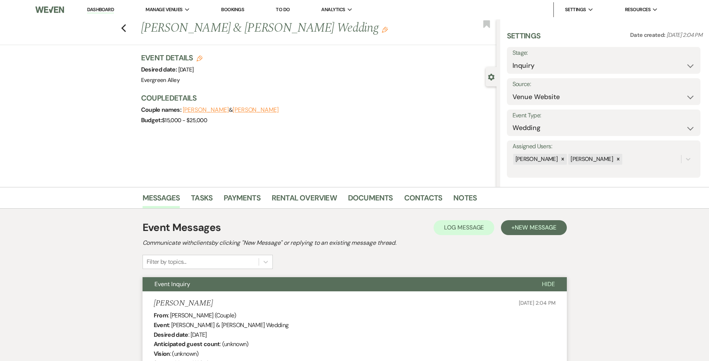
select select "5"
click at [125, 27] on icon "Previous" at bounding box center [124, 28] width 6 height 9
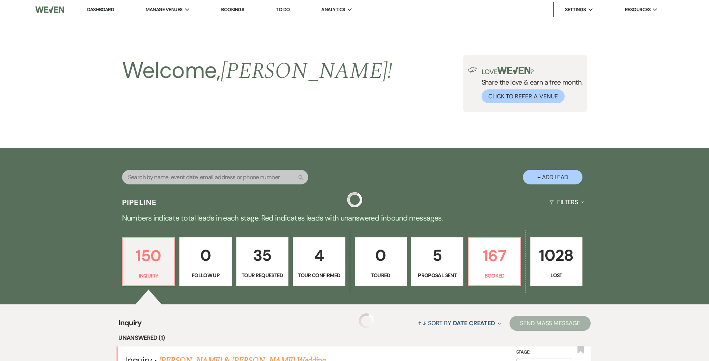
scroll to position [112, 0]
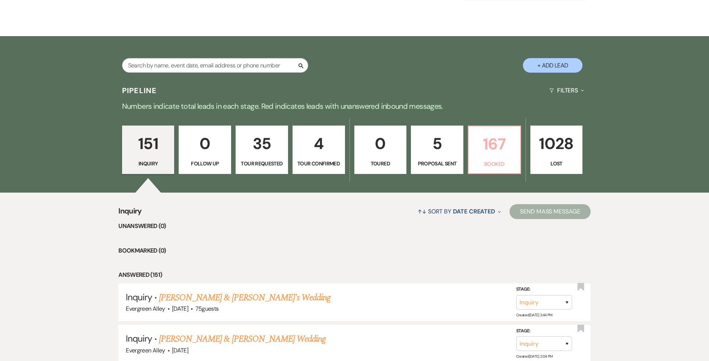
click at [496, 164] on p "Booked" at bounding box center [494, 164] width 43 height 8
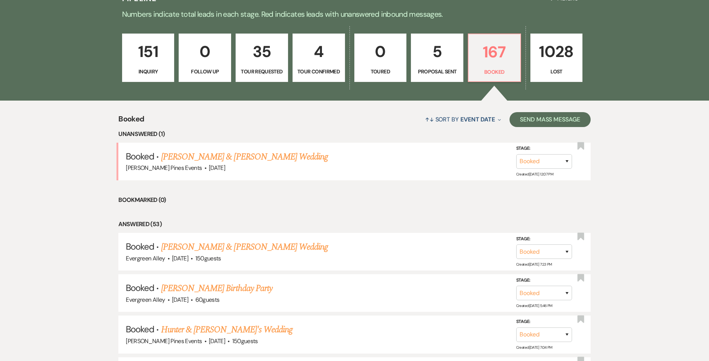
scroll to position [149, 0]
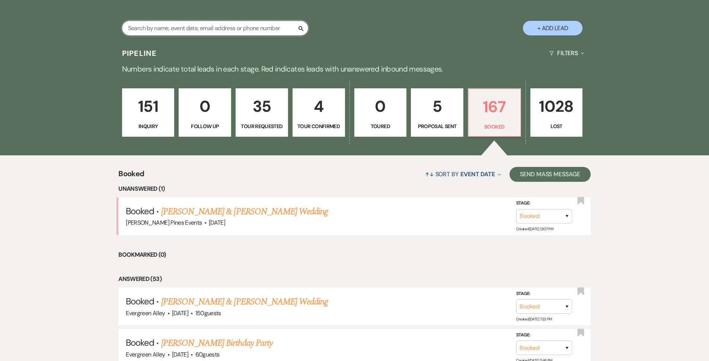
click at [246, 23] on input "text" at bounding box center [215, 28] width 186 height 15
type input "cr"
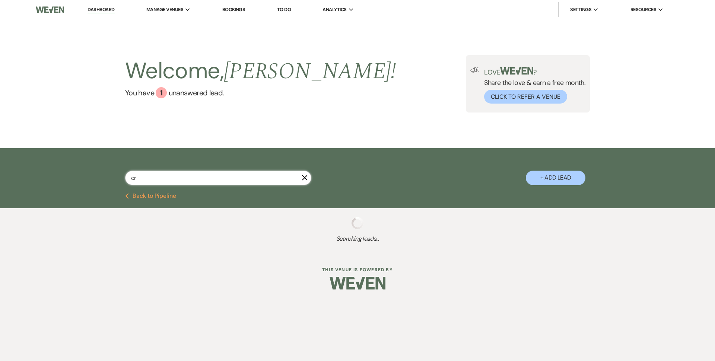
select select "8"
select select "6"
select select "8"
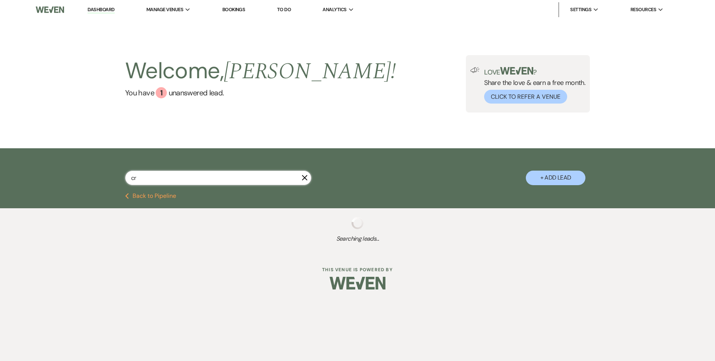
select select "8"
select select "5"
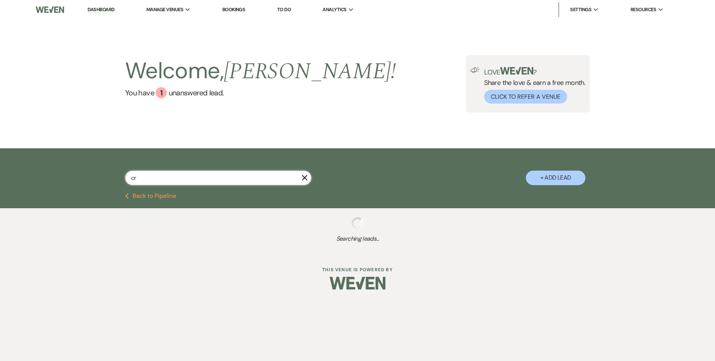
select select "8"
select select "5"
select select "8"
select select "5"
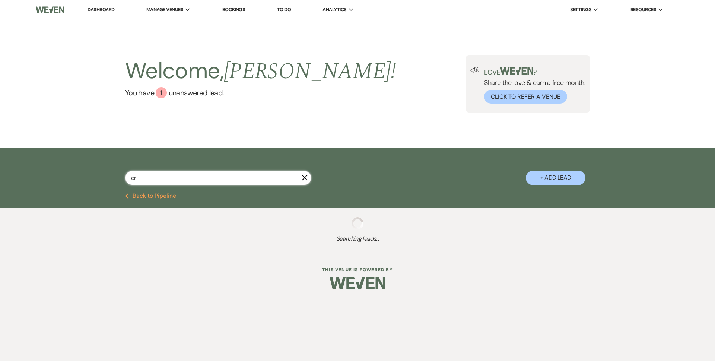
select select "8"
select select "5"
select select "8"
select select "5"
select select "8"
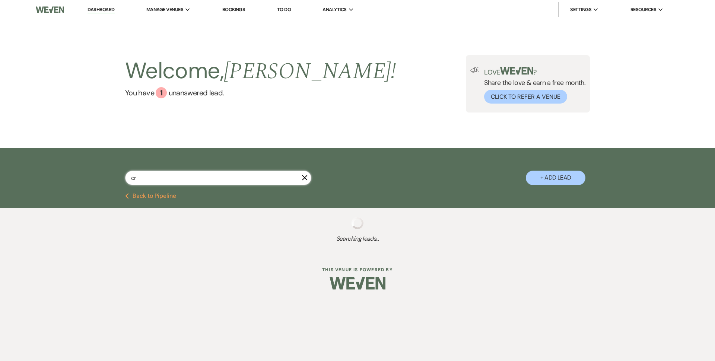
select select "5"
select select "8"
select select "5"
select select "8"
select select "5"
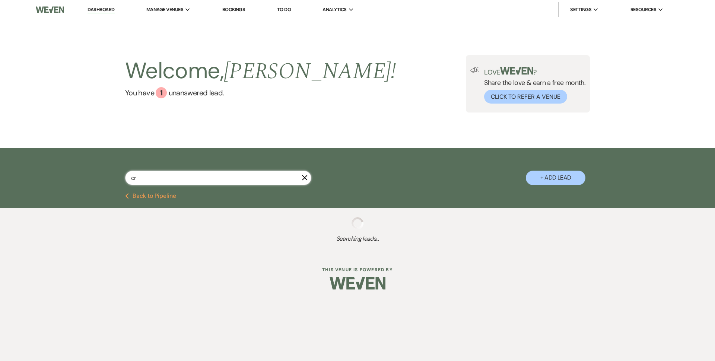
select select "8"
select select "5"
select select "8"
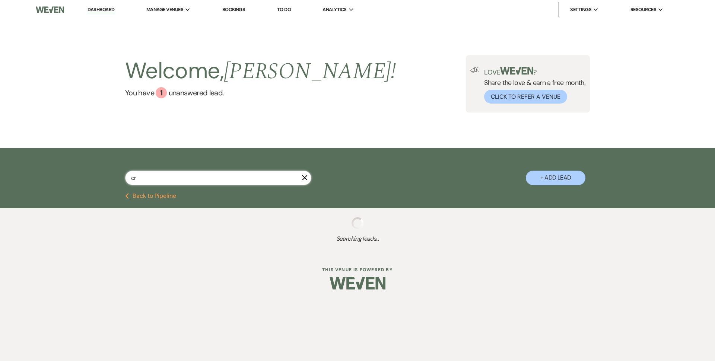
select select "8"
select select "5"
select select "8"
select select "5"
select select "8"
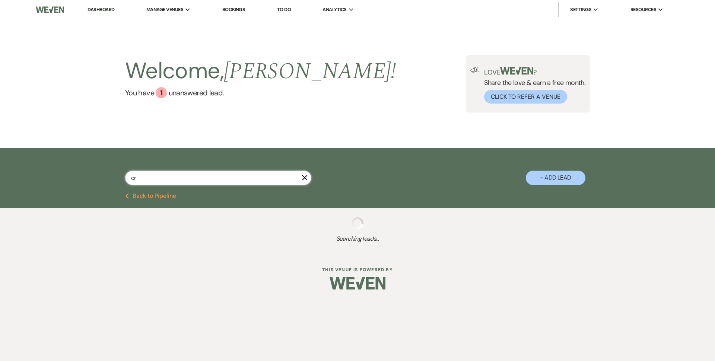
select select "5"
select select "8"
select select "5"
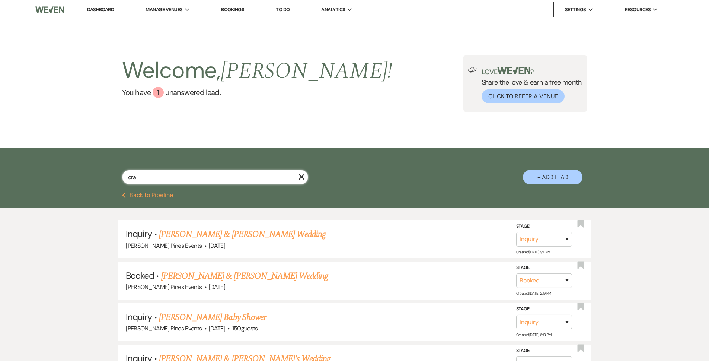
type input "crai"
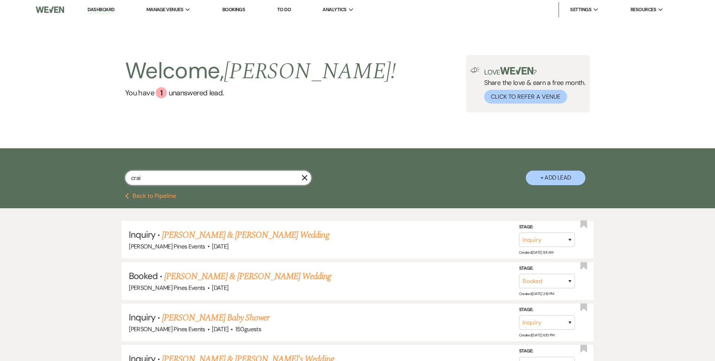
select select "8"
select select "5"
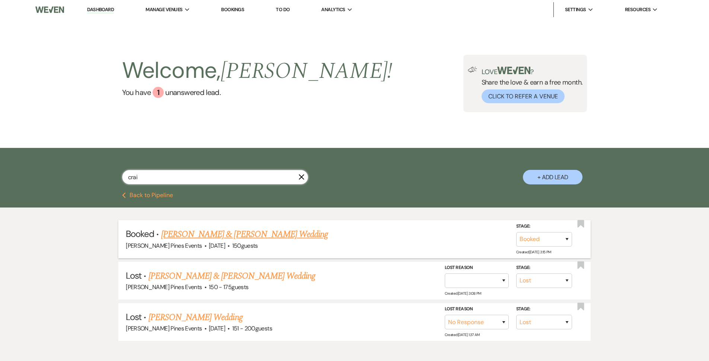
type input "crai"
drag, startPoint x: 295, startPoint y: 240, endPoint x: 289, endPoint y: 238, distance: 5.9
click at [290, 239] on h5 "Booked · [PERSON_NAME] & [PERSON_NAME] Wedding" at bounding box center [355, 233] width 458 height 13
click at [289, 238] on link "[PERSON_NAME] & [PERSON_NAME] Wedding" at bounding box center [244, 233] width 167 height 13
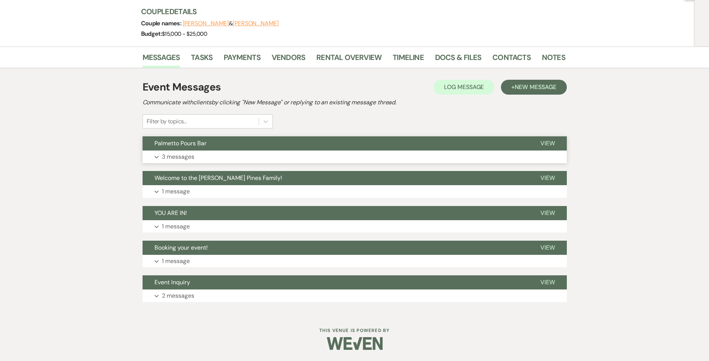
click at [276, 145] on button "Palmetto Pours Bar" at bounding box center [336, 143] width 386 height 14
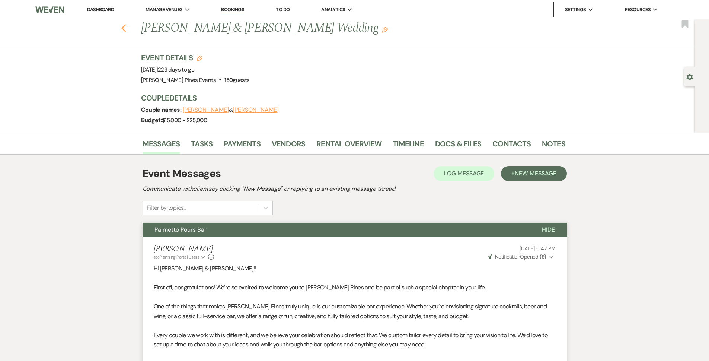
click at [126, 26] on use "button" at bounding box center [123, 28] width 5 height 8
select select "8"
select select "5"
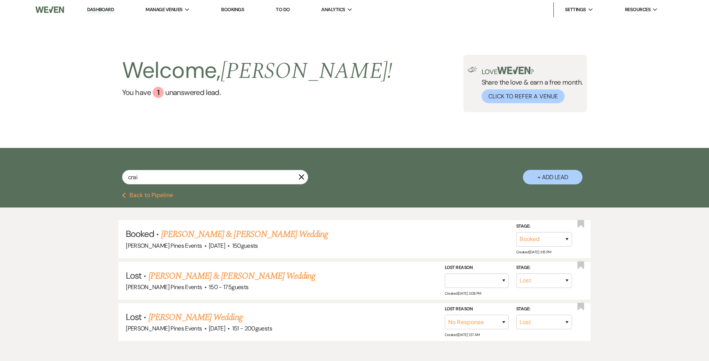
click at [166, 190] on div "crai X" at bounding box center [215, 180] width 186 height 20
drag, startPoint x: 165, startPoint y: 200, endPoint x: 165, endPoint y: 195, distance: 5.2
click at [165, 198] on div "Previous Back to Pipeline" at bounding box center [354, 199] width 709 height 15
click at [163, 191] on div "crai X + Add Lead" at bounding box center [354, 170] width 709 height 45
click at [163, 193] on button "Previous Back to Pipeline" at bounding box center [147, 195] width 51 height 6
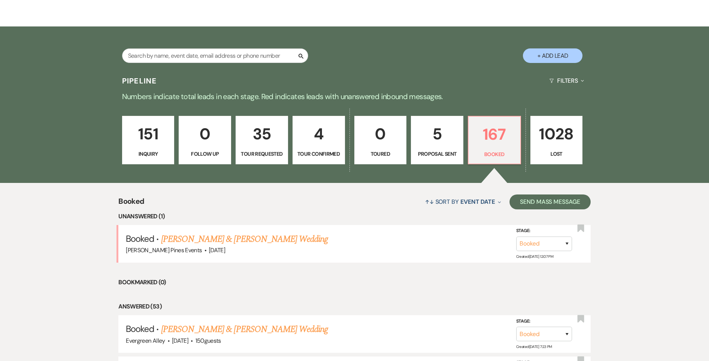
scroll to position [149, 0]
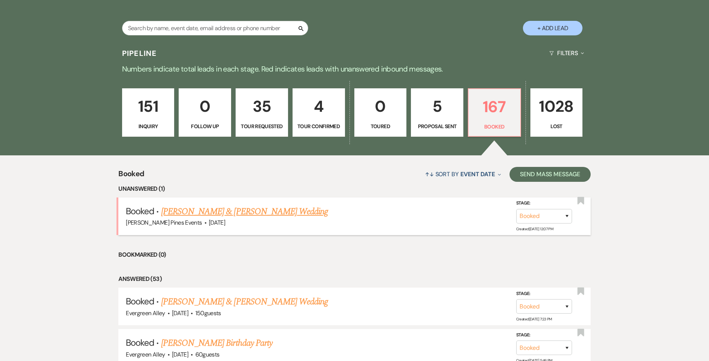
click at [246, 210] on link "[PERSON_NAME] & [PERSON_NAME] Wedding" at bounding box center [244, 211] width 167 height 13
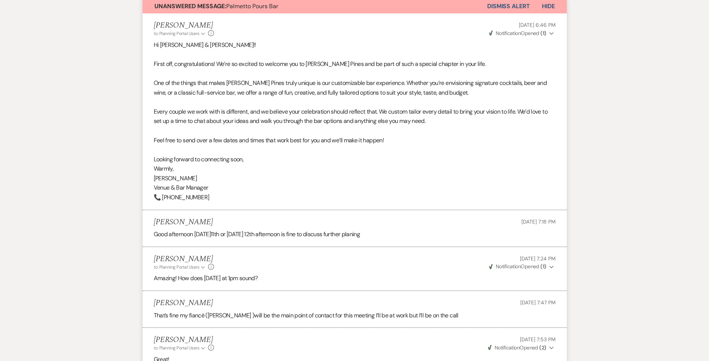
scroll to position [74, 0]
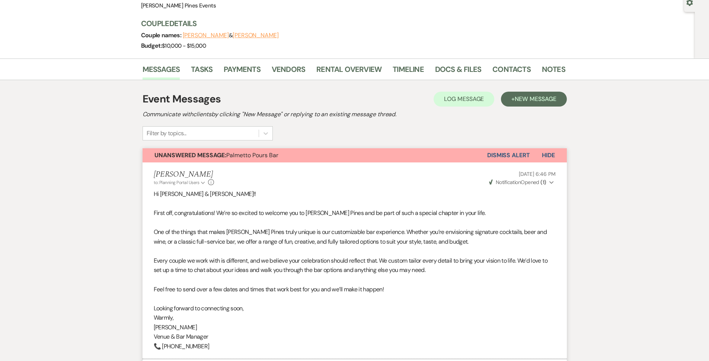
click at [515, 158] on button "Dismiss Alert" at bounding box center [508, 155] width 43 height 14
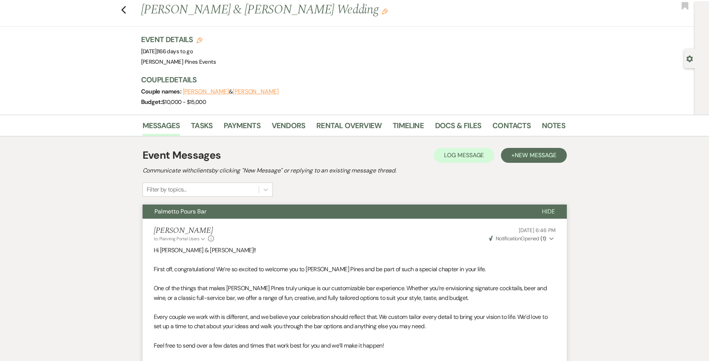
scroll to position [0, 0]
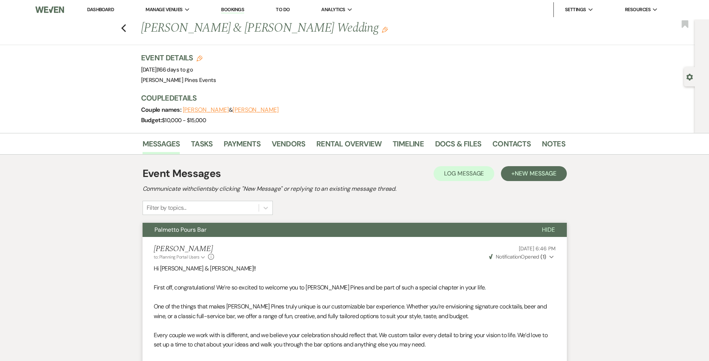
click at [126, 34] on div "Previous [PERSON_NAME] & [PERSON_NAME] Wedding Edit Bookmark" at bounding box center [345, 32] width 699 height 26
click at [126, 26] on use "button" at bounding box center [123, 28] width 5 height 8
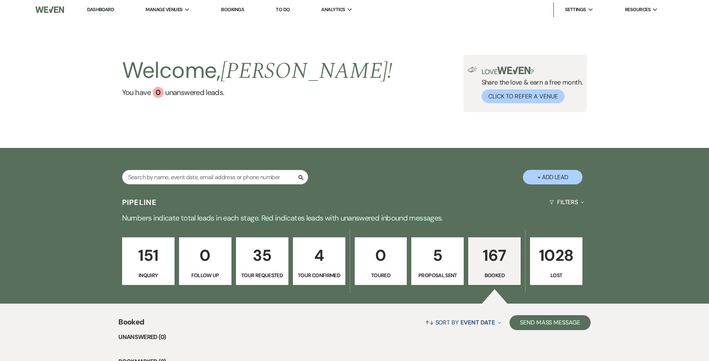
click at [103, 11] on link "Dashboard" at bounding box center [100, 9] width 27 height 7
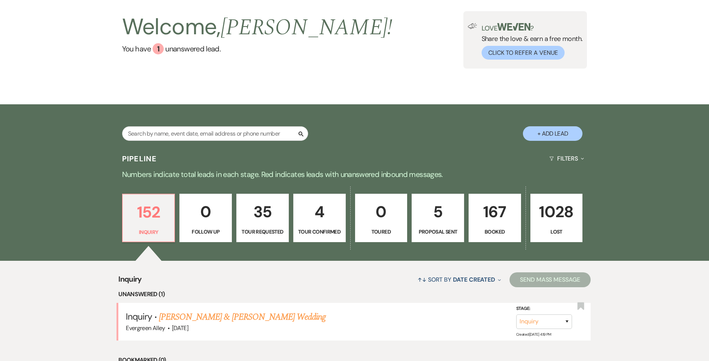
scroll to position [112, 0]
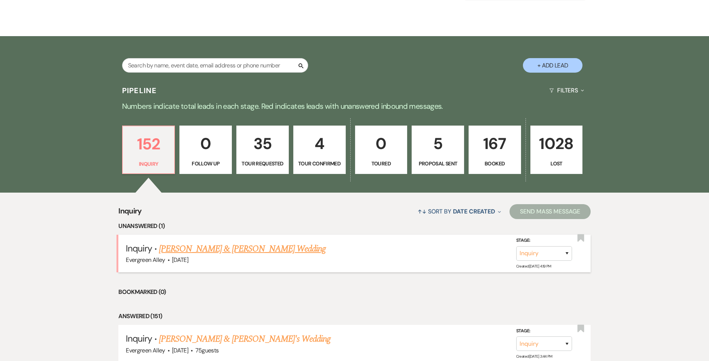
click at [215, 243] on link "Kevin Woods & Shanay Felder's Wedding" at bounding box center [242, 248] width 167 height 13
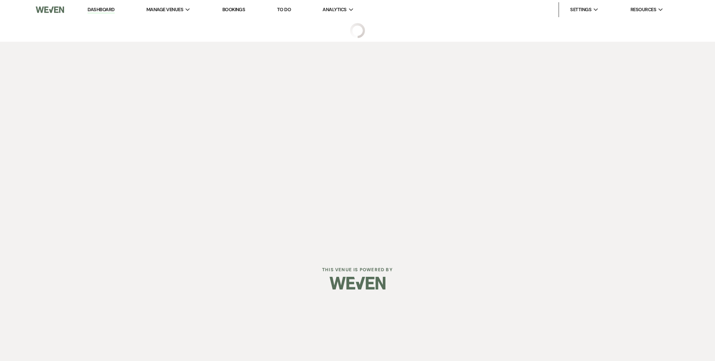
select select "5"
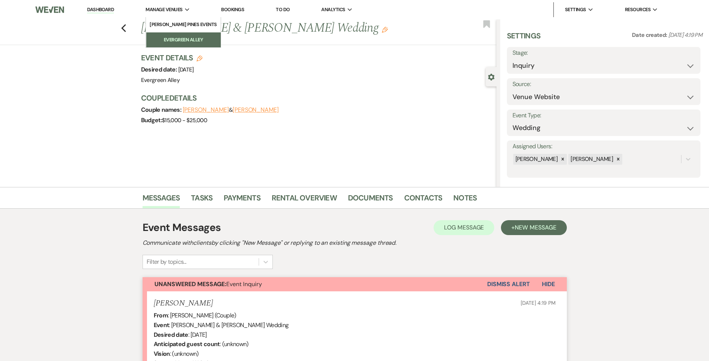
click at [176, 36] on li "Evergreen Alley" at bounding box center [183, 39] width 67 height 7
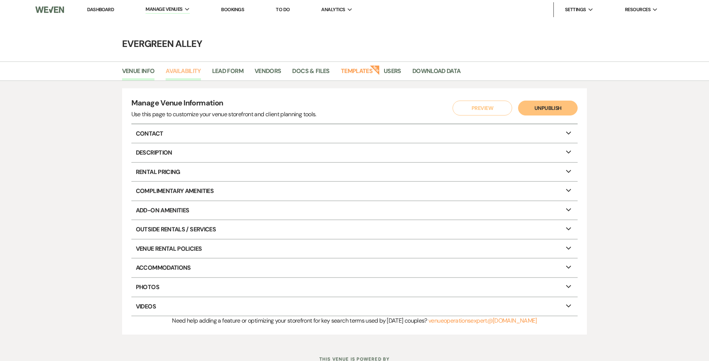
click at [190, 73] on link "Availability" at bounding box center [183, 73] width 35 height 14
select select "2"
select select "2026"
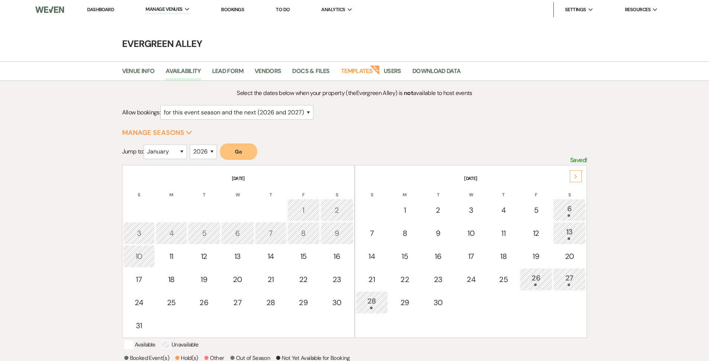
click at [241, 147] on button "Go" at bounding box center [238, 151] width 37 height 16
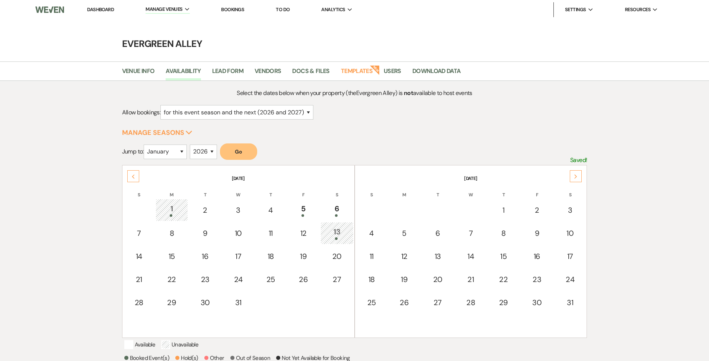
click at [579, 175] on div "Next" at bounding box center [576, 176] width 12 height 12
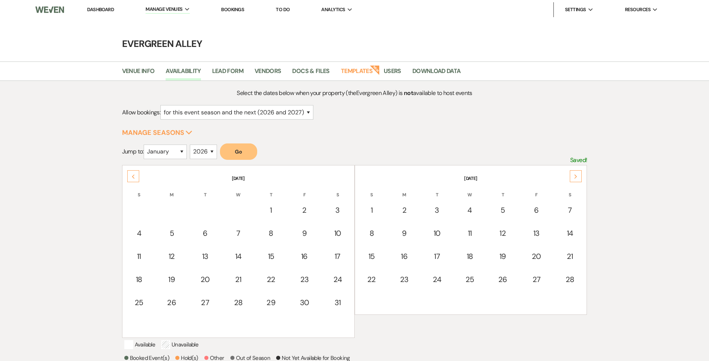
click at [106, 10] on link "Dashboard" at bounding box center [100, 9] width 27 height 6
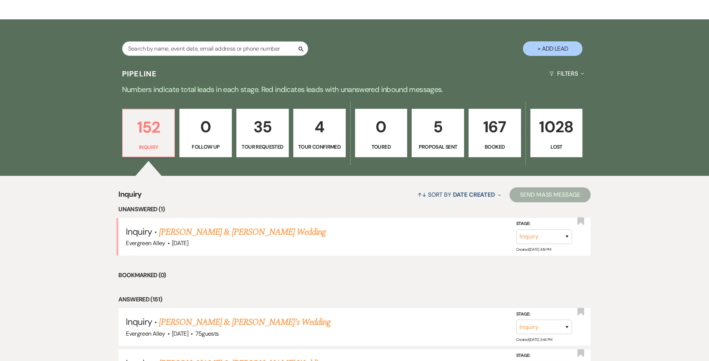
scroll to position [149, 0]
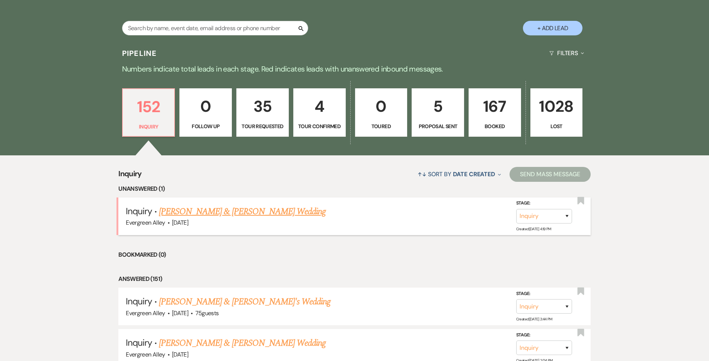
click at [204, 214] on link "Kevin Woods & Shanay Felder's Wedding" at bounding box center [242, 211] width 167 height 13
select select "5"
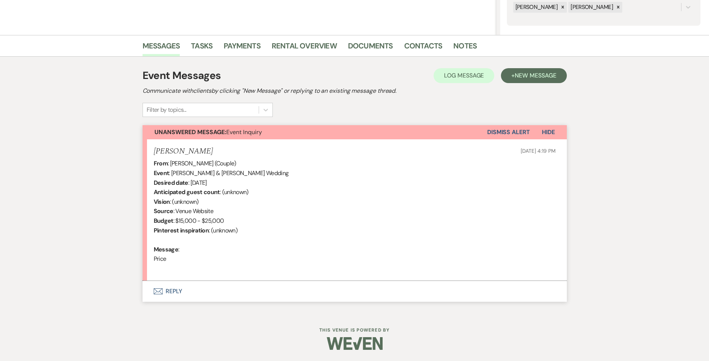
click at [184, 287] on button "Envelope Reply" at bounding box center [355, 291] width 424 height 21
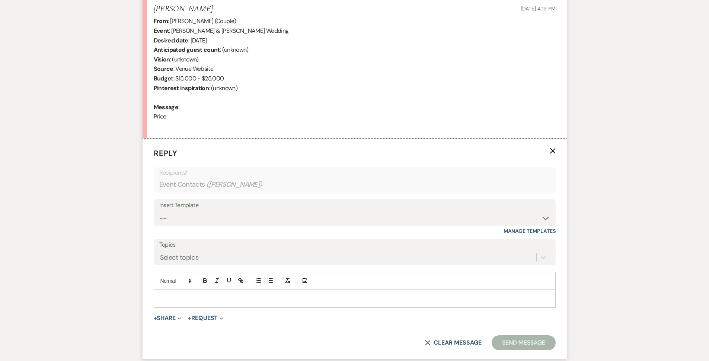
scroll to position [360, 0]
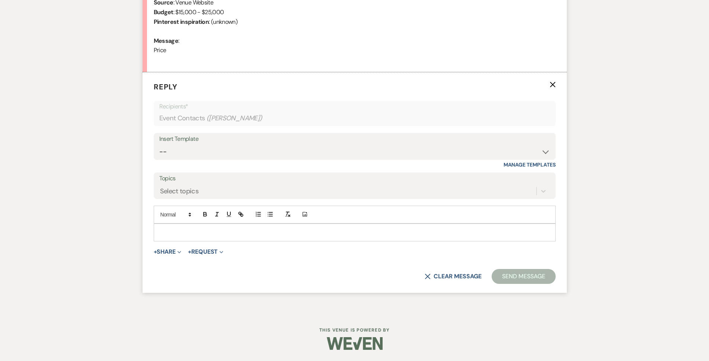
click at [192, 235] on p at bounding box center [355, 232] width 390 height 8
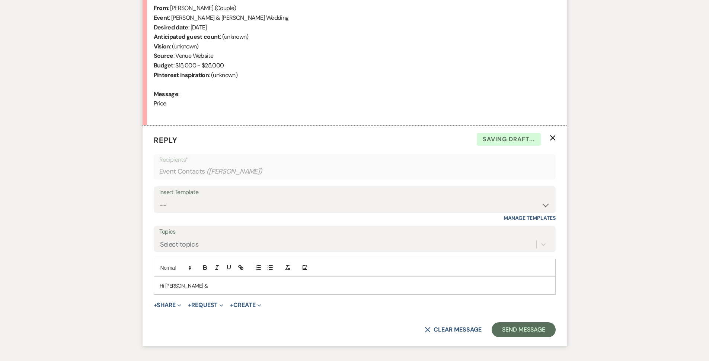
scroll to position [323, 0]
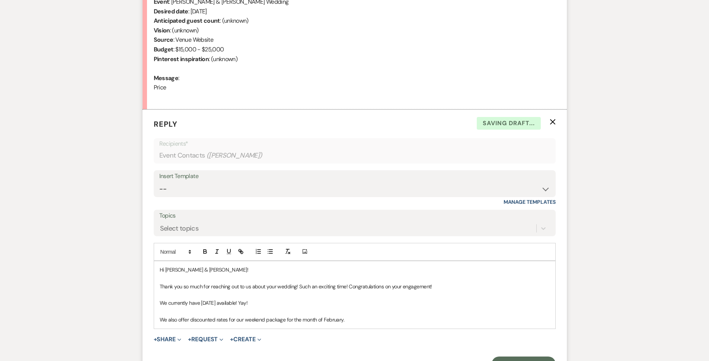
click at [367, 317] on p "We also offer discounted rates for our weekend package for the month of Februar…" at bounding box center [355, 319] width 390 height 8
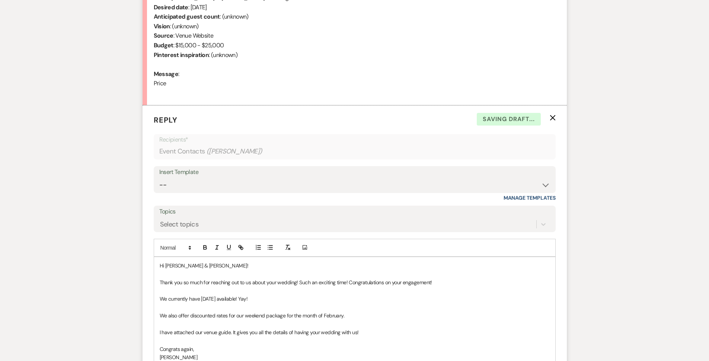
click at [392, 336] on p "I have attached our venue guide. It gives you all the details of having your we…" at bounding box center [355, 332] width 390 height 8
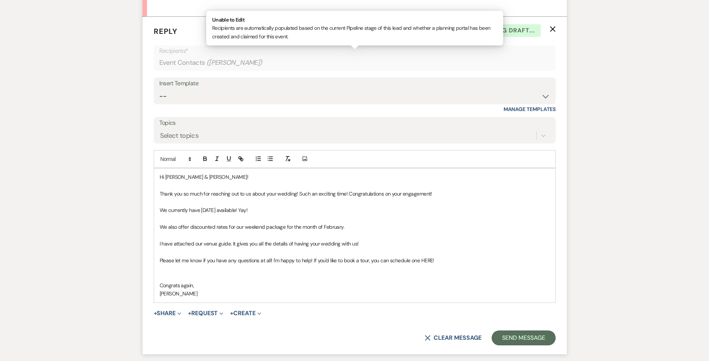
scroll to position [477, 0]
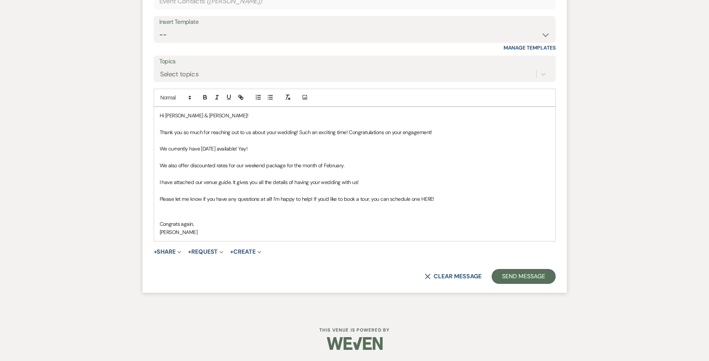
drag, startPoint x: 420, startPoint y: 201, endPoint x: 497, endPoint y: 197, distance: 77.6
click at [497, 198] on p "Please let me know if you have any questions at all! I'm happy to help! If you'…" at bounding box center [355, 199] width 390 height 8
click at [241, 98] on icon "button" at bounding box center [242, 98] width 3 height 3
paste input "https://calendly.com/parkerpinesevents"
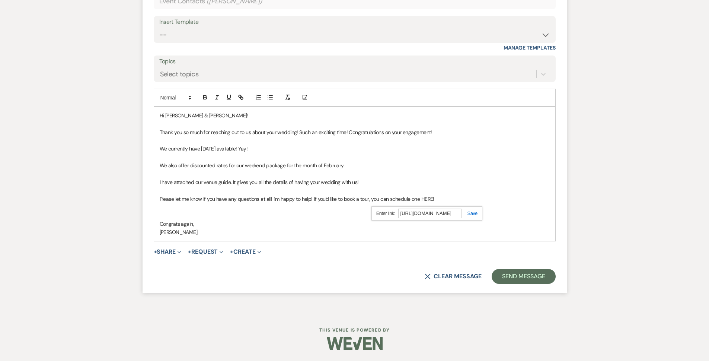
type input "https://calendly.com/parkerpinesevents"
click at [475, 214] on link at bounding box center [470, 213] width 16 height 6
click at [166, 249] on button "+ Share Expand" at bounding box center [168, 252] width 28 height 6
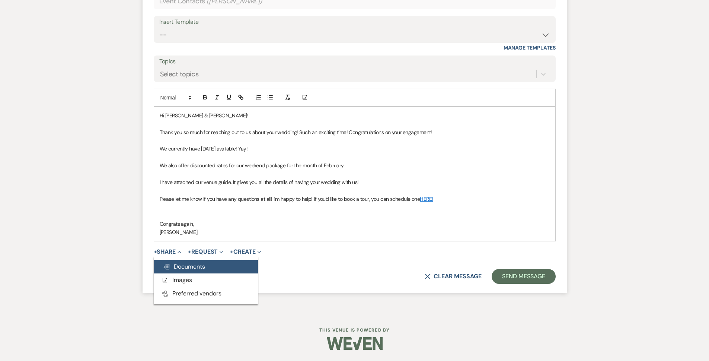
click at [208, 270] on button "Doc Upload Documents" at bounding box center [206, 266] width 104 height 13
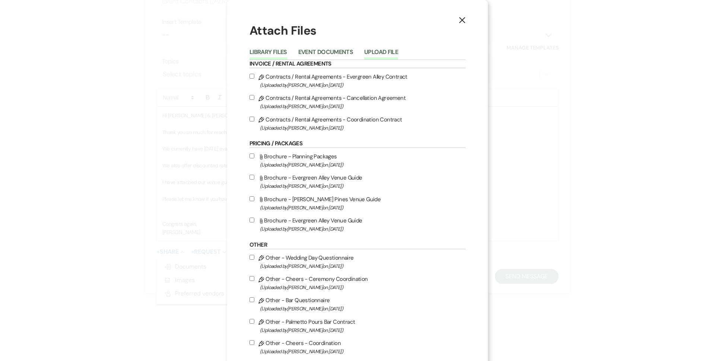
click at [365, 54] on button "Upload File" at bounding box center [381, 54] width 34 height 10
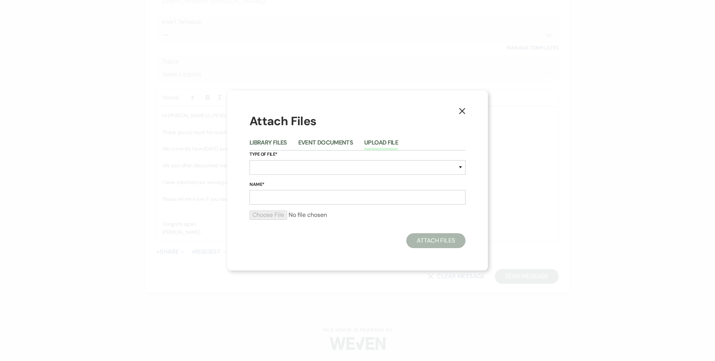
click at [305, 158] on label "Type of File*" at bounding box center [357, 154] width 216 height 8
click at [305, 170] on select "Special Event Insurance Vendor Certificate of Insurance Contracts / Rental Agre…" at bounding box center [357, 167] width 216 height 15
select select "43"
click at [249, 160] on select "Special Event Insurance Vendor Certificate of Insurance Contracts / Rental Agre…" at bounding box center [357, 167] width 216 height 15
click at [316, 190] on input "Name*" at bounding box center [357, 197] width 216 height 15
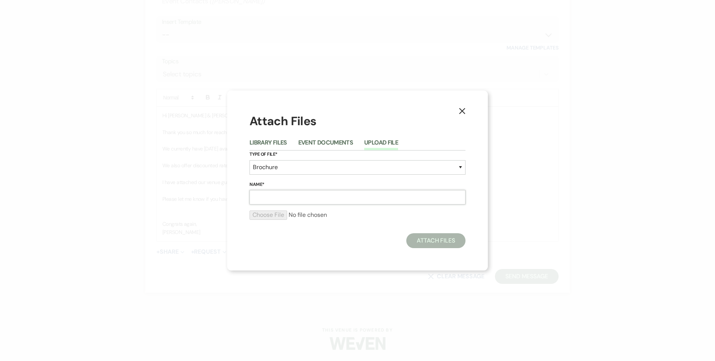
type input "Evergreen Alley Venue Guide"
click at [279, 217] on input "file" at bounding box center [357, 214] width 216 height 9
type input "C:\fakepath\Evergreen Alley Venue Guide (2).pdf"
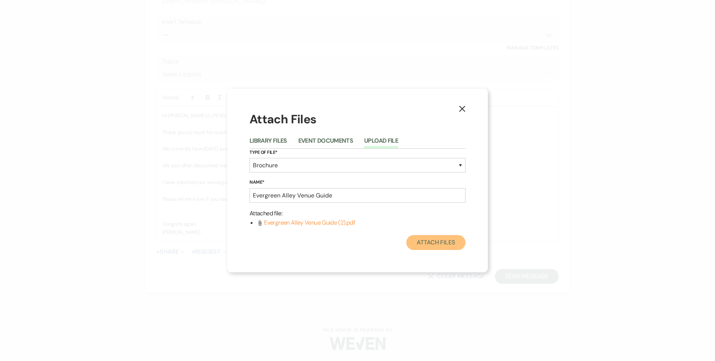
click at [428, 243] on button "Attach Files" at bounding box center [435, 242] width 59 height 15
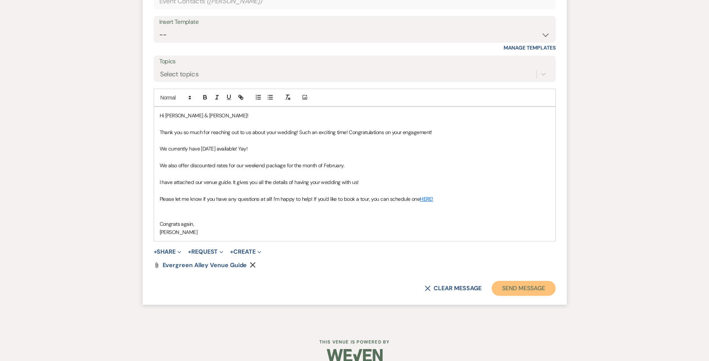
click at [528, 282] on button "Send Message" at bounding box center [524, 288] width 64 height 15
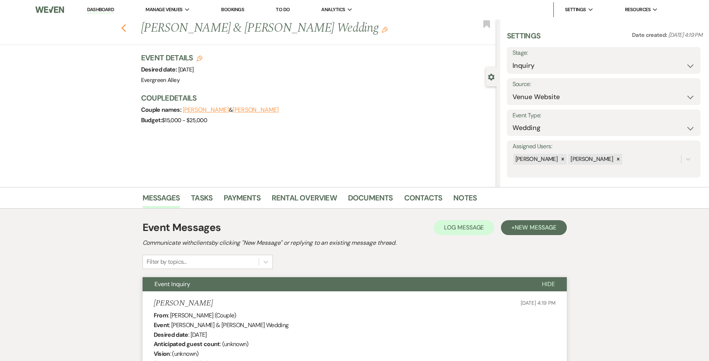
click at [124, 28] on use "button" at bounding box center [123, 28] width 5 height 8
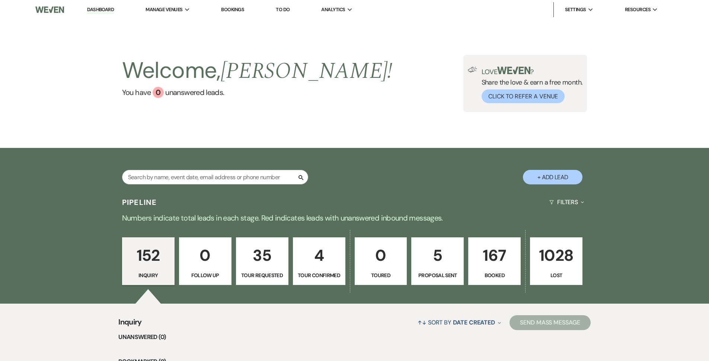
click at [106, 8] on link "Dashboard" at bounding box center [100, 9] width 27 height 7
